Goal: Navigation & Orientation: Find specific page/section

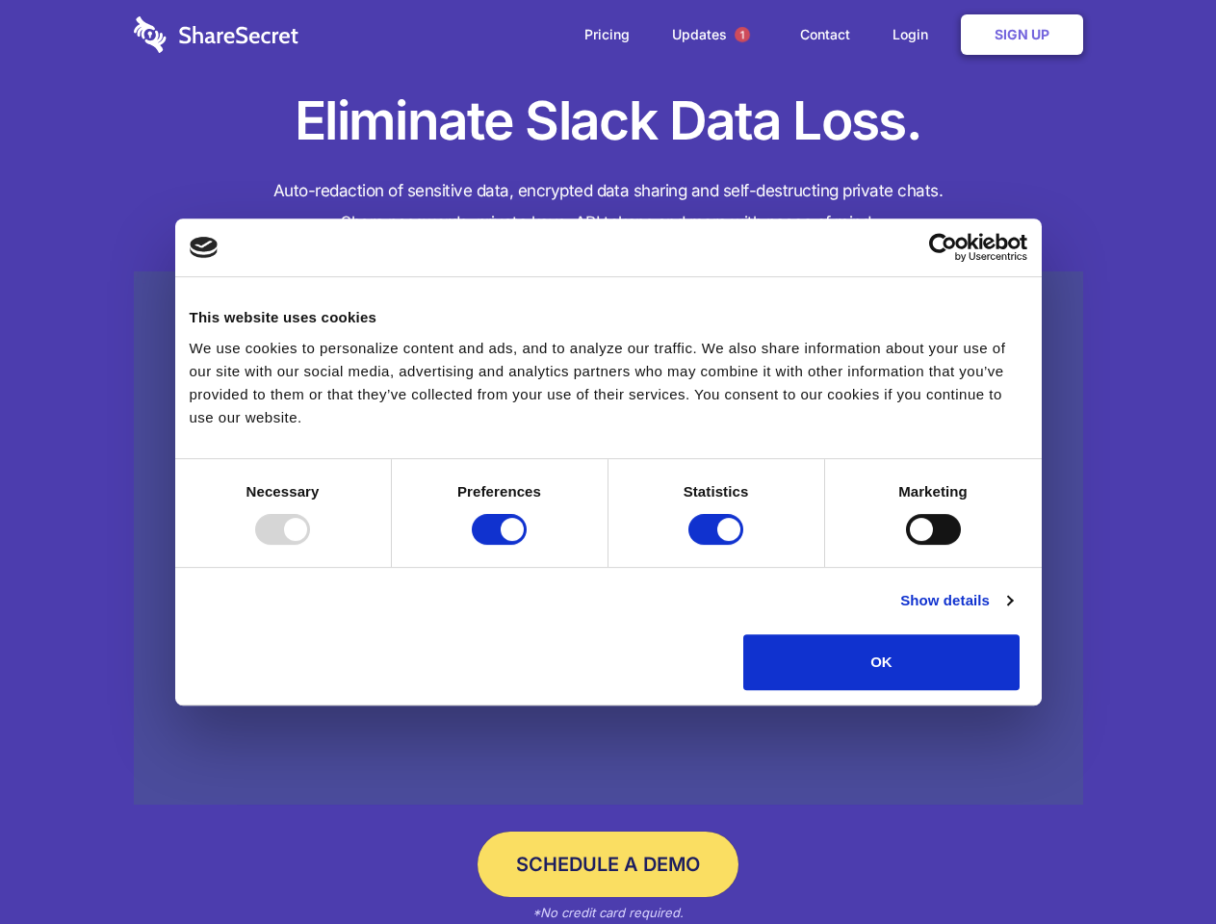
click at [310, 545] on div at bounding box center [282, 529] width 55 height 31
click at [527, 545] on input "Preferences" at bounding box center [499, 529] width 55 height 31
checkbox input "false"
click at [718, 545] on input "Statistics" at bounding box center [716, 529] width 55 height 31
checkbox input "false"
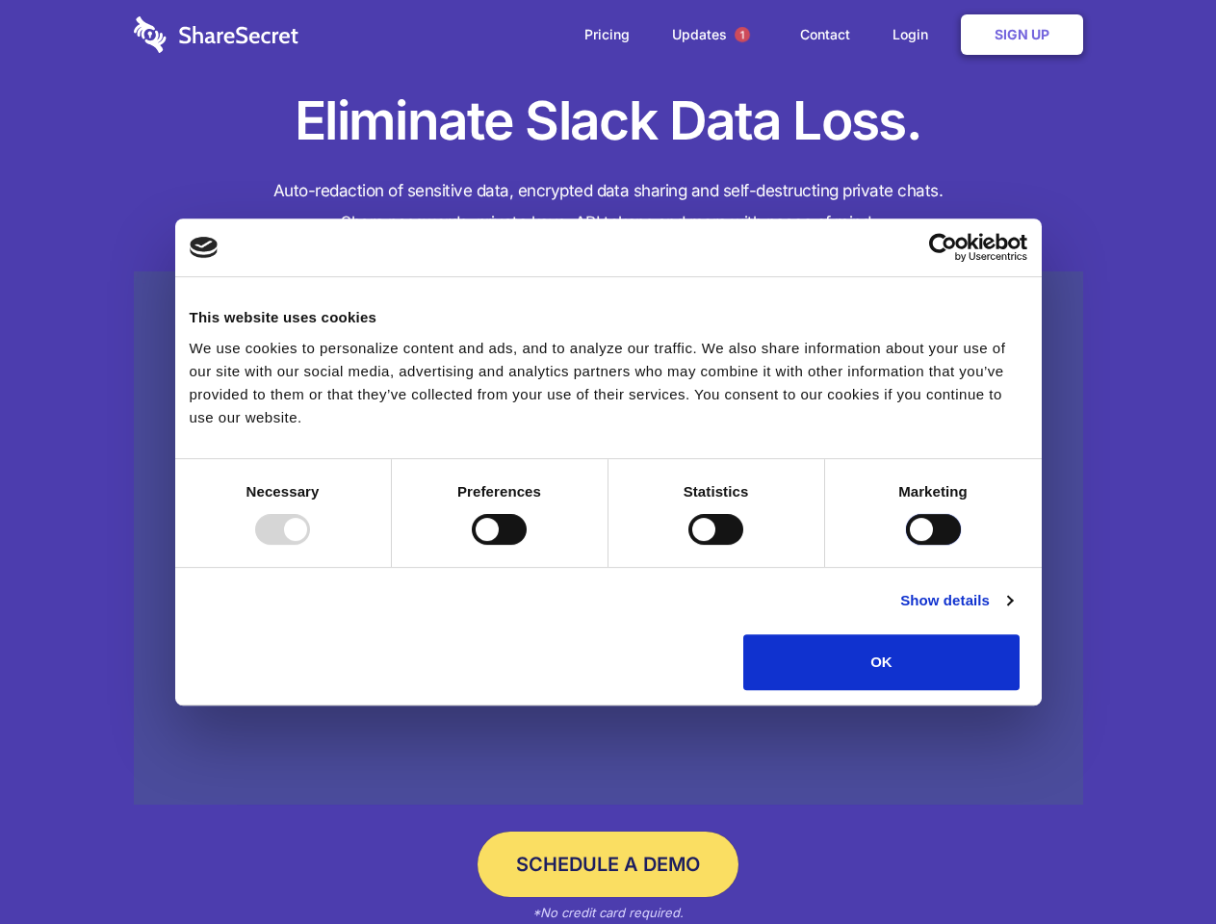
click at [906, 545] on input "Marketing" at bounding box center [933, 529] width 55 height 31
checkbox input "true"
click at [1012, 612] on link "Show details" at bounding box center [956, 600] width 112 height 23
click at [0, 0] on ul "Necessary 7 Necessary cookies help make a website usable by enabling basic func…" at bounding box center [0, 0] width 0 height 0
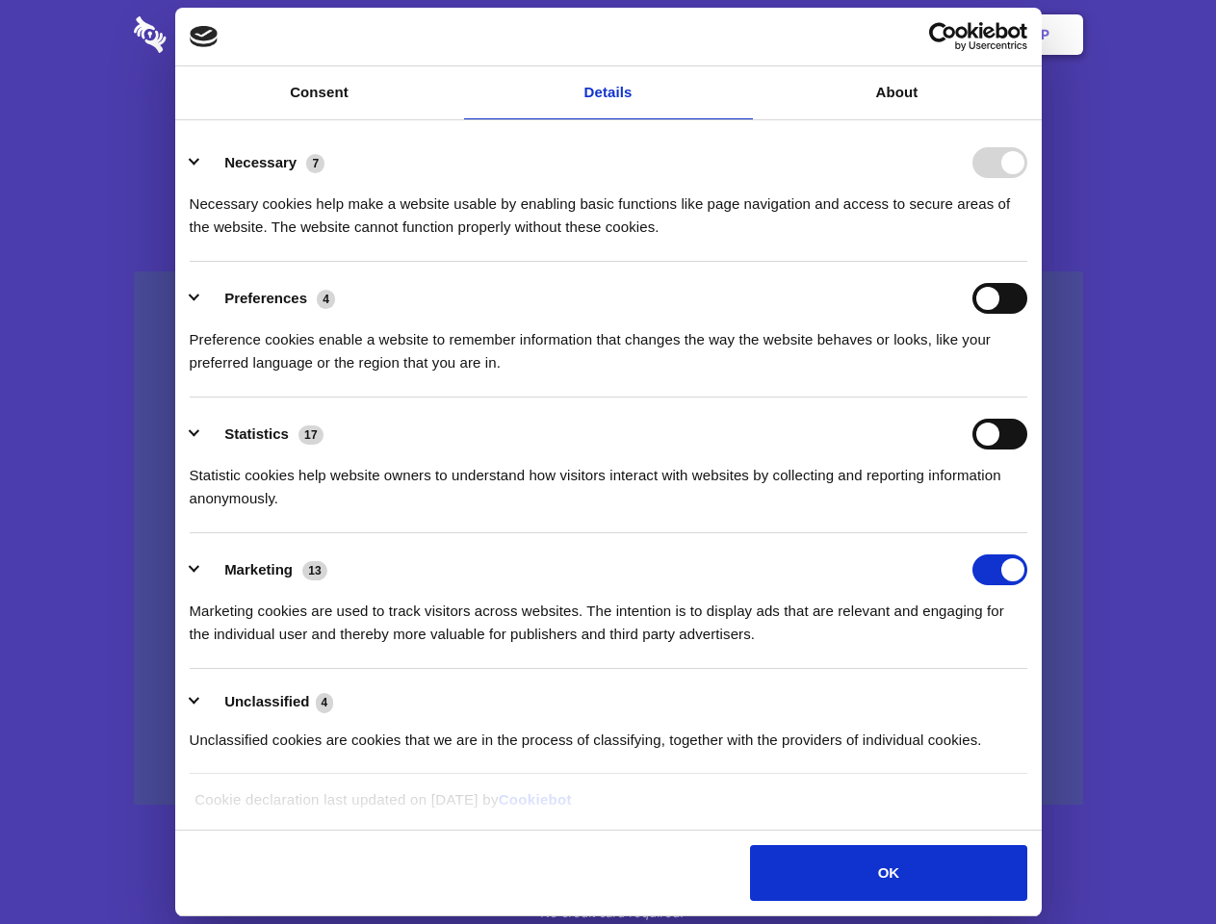
click at [742, 35] on span "1" at bounding box center [742, 34] width 15 height 15
